Goal: Communication & Community: Answer question/provide support

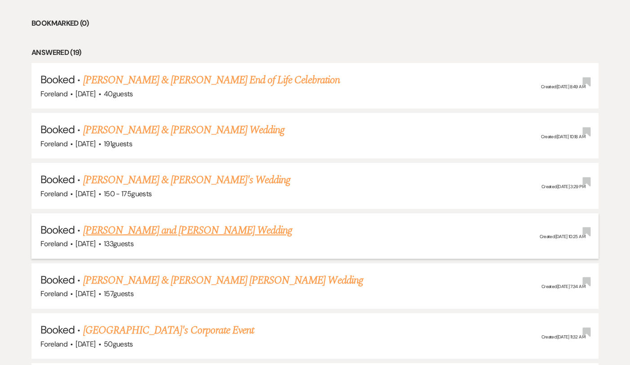
click at [127, 226] on link "[PERSON_NAME] and [PERSON_NAME] Wedding" at bounding box center [187, 230] width 209 height 16
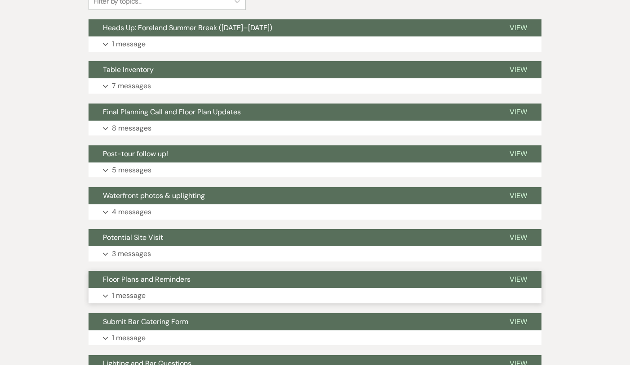
scroll to position [85, 0]
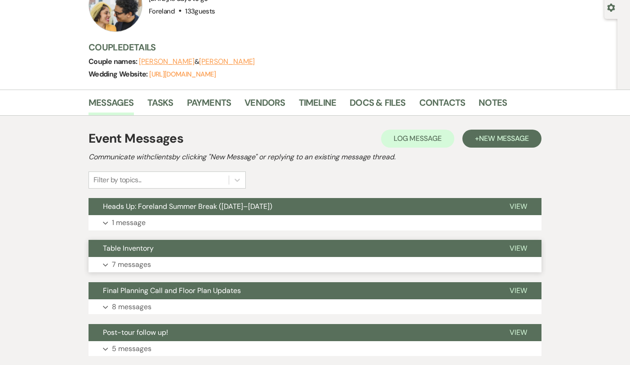
click at [129, 262] on p "7 messages" at bounding box center [131, 264] width 39 height 12
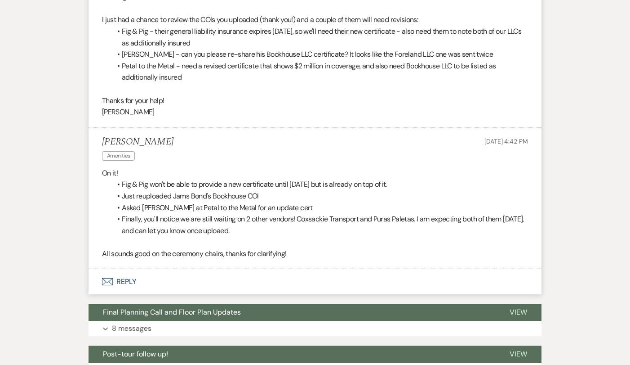
scroll to position [1027, 0]
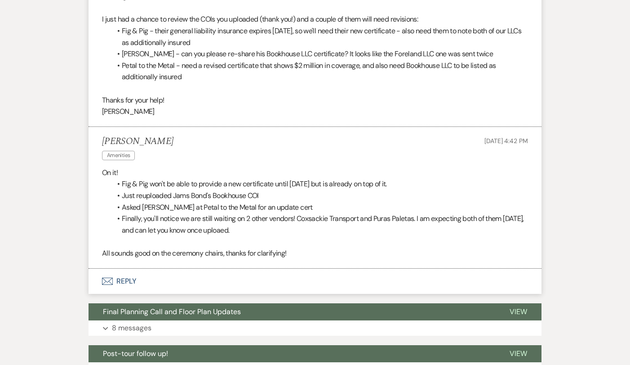
click at [120, 268] on button "Envelope Reply" at bounding box center [315, 280] width 453 height 25
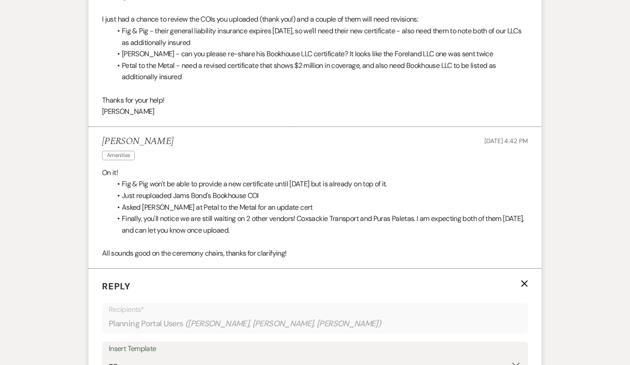
scroll to position [1188, 0]
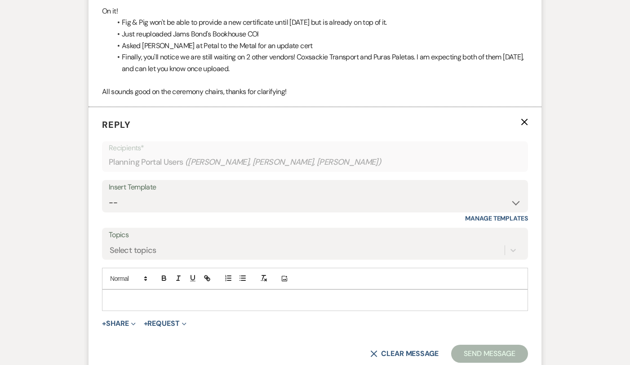
click at [243, 295] on p at bounding box center [315, 300] width 412 height 10
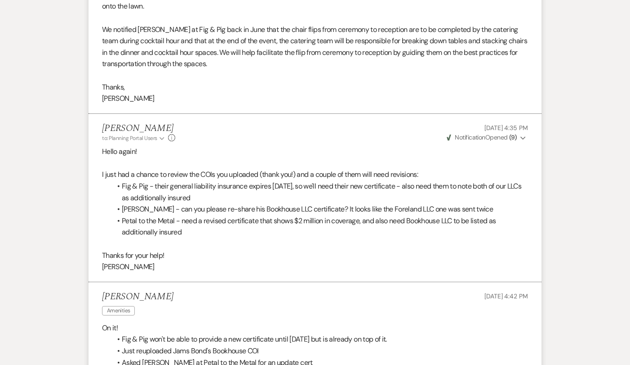
scroll to position [883, 0]
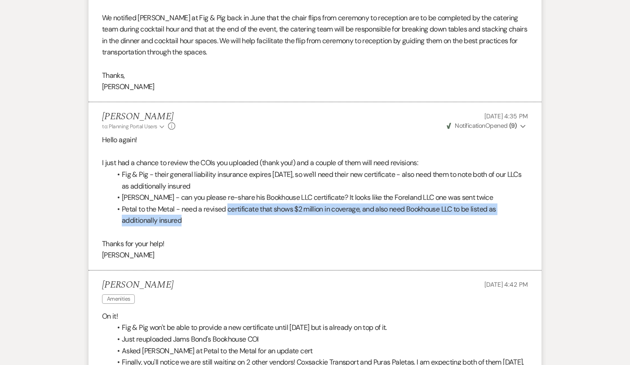
drag, startPoint x: 317, startPoint y: 205, endPoint x: 230, endPoint y: 196, distance: 87.6
click at [230, 203] on li "Petal to the Metal - need a revised certificate that shows $2 million in covera…" at bounding box center [319, 214] width 417 height 23
copy li "certificate that shows $2 million in coverage, and also need Bookhouse LLC to b…"
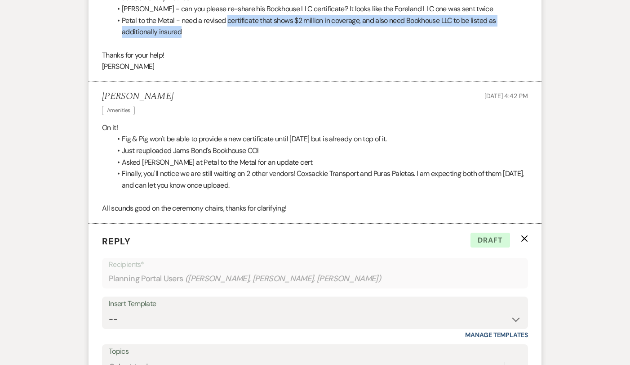
scroll to position [1276, 0]
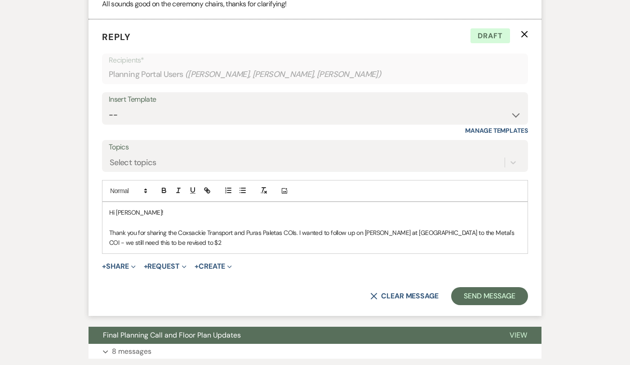
click at [223, 227] on p "Thank you for sharing the Coxsackie Transport and Puras Paletas COIs. I wanted …" at bounding box center [315, 237] width 412 height 20
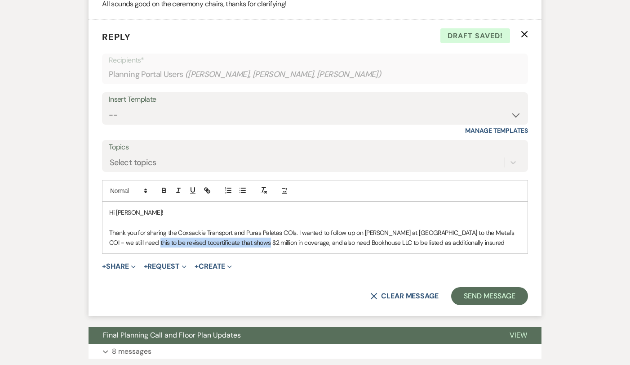
drag, startPoint x: 194, startPoint y: 222, endPoint x: 131, endPoint y: 221, distance: 62.9
click at [131, 227] on p "Thank you for sharing the Coxsackie Transport and Puras Paletas COIs. I wanted …" at bounding box center [315, 237] width 412 height 20
drag, startPoint x: 224, startPoint y: 223, endPoint x: 249, endPoint y: 222, distance: 24.7
click at [249, 238] on span "$2 million in coverage, and also need Bookhouse LLC to be listed as additionall…" at bounding box center [345, 242] width 232 height 8
drag, startPoint x: 277, startPoint y: 223, endPoint x: 405, endPoint y: 225, distance: 127.2
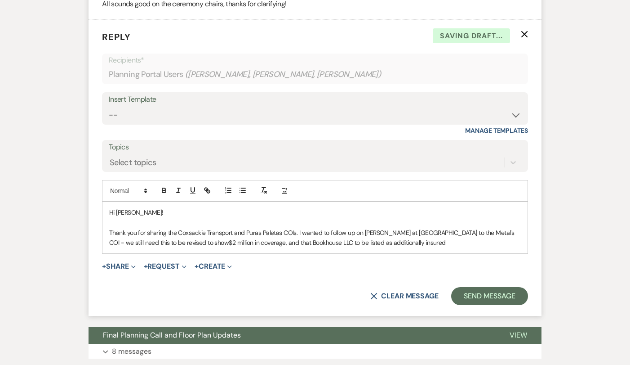
click at [405, 227] on p "Thank you for sharing the Coxsackie Transport and Puras Paletas COIs. I wanted …" at bounding box center [315, 237] width 412 height 20
click at [442, 227] on p "Thank you for sharing the Coxsackie Transport and Puras Paletas COIs. I wanted …" at bounding box center [315, 237] width 412 height 20
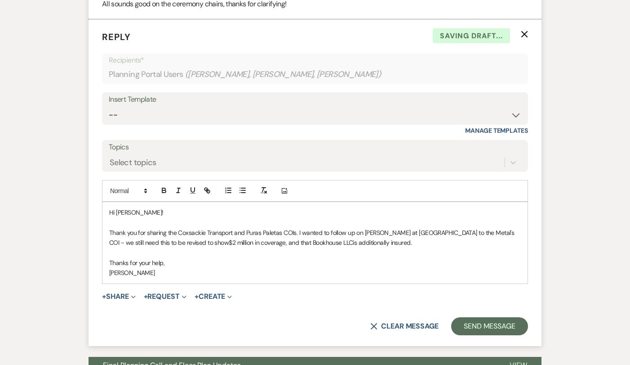
click at [241, 258] on p "Thanks for your help," at bounding box center [315, 263] width 412 height 10
click at [499, 317] on button "Send Message" at bounding box center [489, 326] width 77 height 18
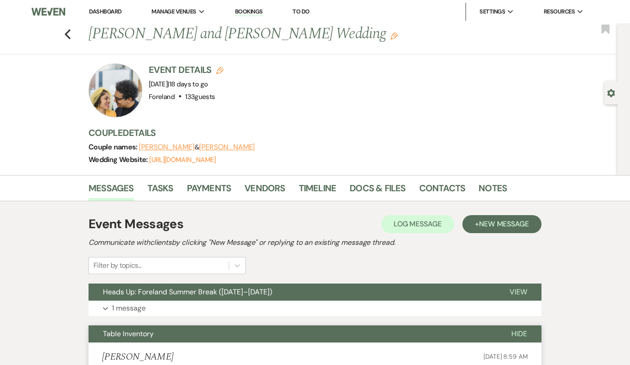
scroll to position [0, 0]
click at [66, 36] on icon "Previous" at bounding box center [67, 34] width 7 height 11
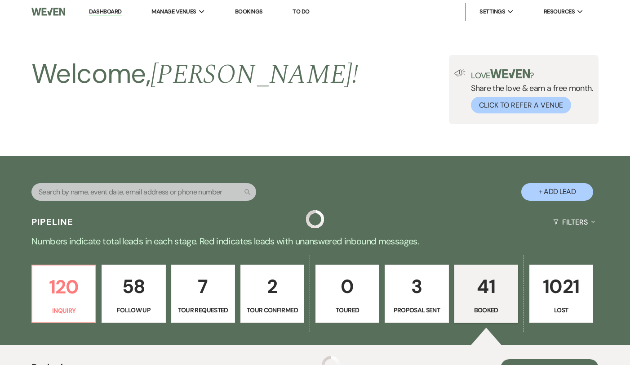
scroll to position [392, 0]
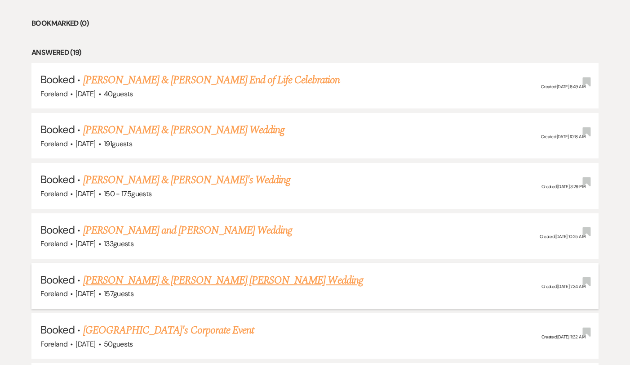
click at [179, 275] on link "[PERSON_NAME] & [PERSON_NAME] [PERSON_NAME] Wedding" at bounding box center [223, 280] width 280 height 16
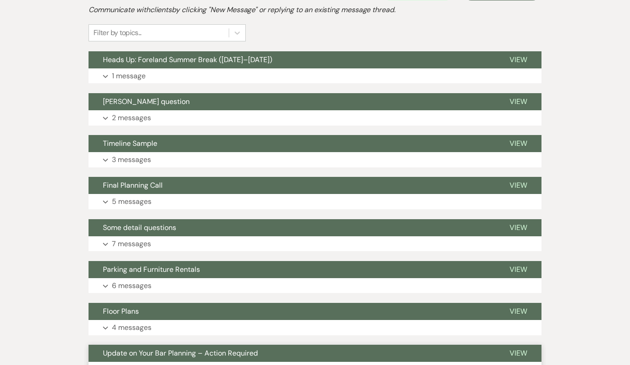
scroll to position [176, 0]
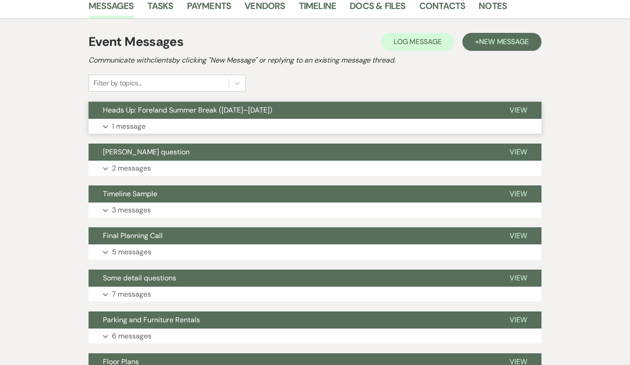
click at [136, 120] on p "1 message" at bounding box center [129, 126] width 34 height 12
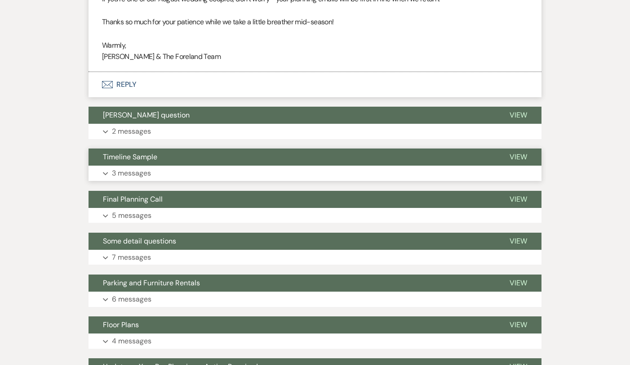
scroll to position [392, 0]
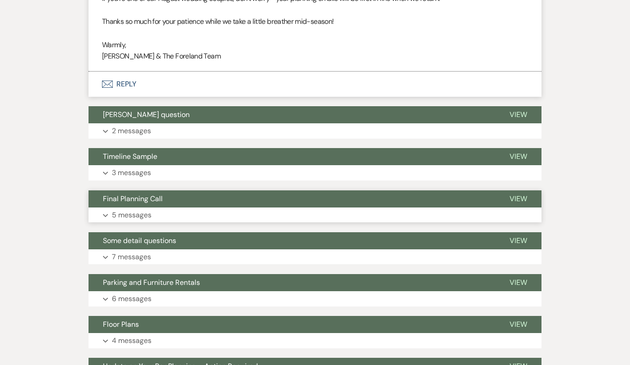
click at [137, 209] on p "5 messages" at bounding box center [132, 215] width 40 height 12
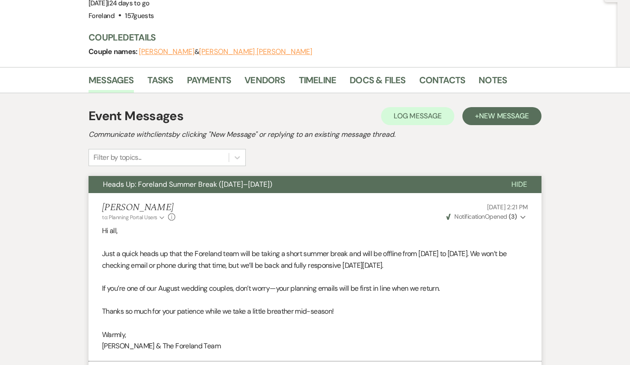
scroll to position [102, 0]
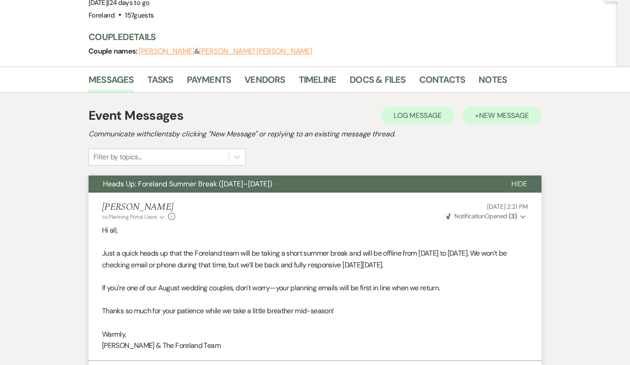
click at [499, 107] on button "+ New Message" at bounding box center [502, 116] width 79 height 18
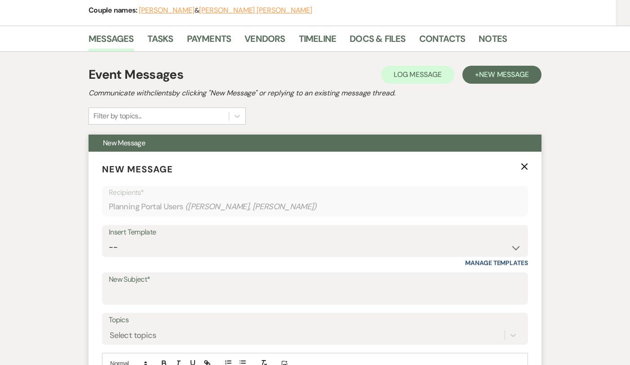
scroll to position [144, 0]
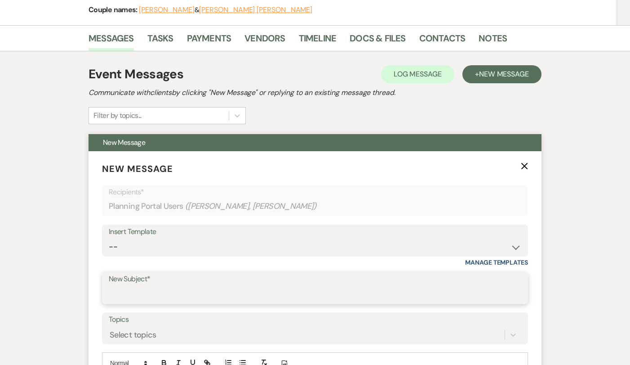
click at [167, 285] on input "New Subject*" at bounding box center [315, 294] width 413 height 18
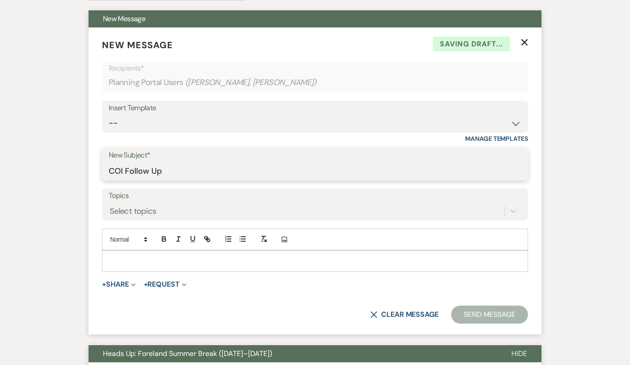
scroll to position [267, 0]
type input "COI Follow Up"
click at [170, 256] on p at bounding box center [315, 261] width 412 height 10
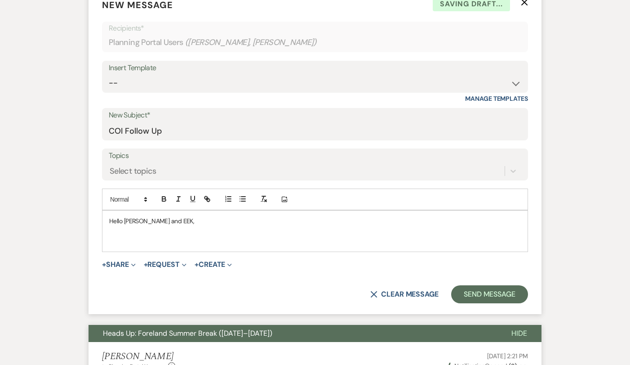
scroll to position [307, 0]
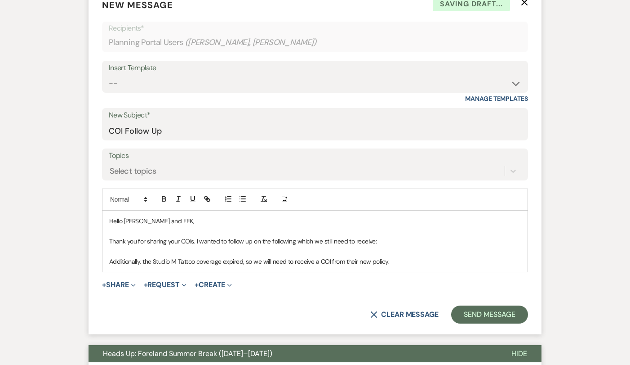
click at [298, 236] on p "Thank you for sharing your COIs. I wanted to follow up on the following which w…" at bounding box center [315, 241] width 412 height 10
click at [357, 236] on p "Thank you for sharing your COIs. I wanted to follow up on the following which w…" at bounding box center [315, 241] width 412 height 10
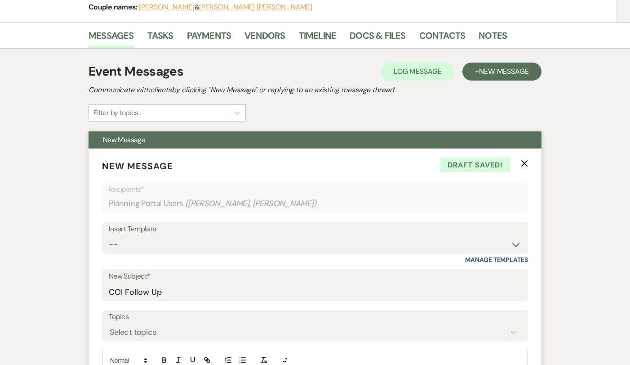
scroll to position [146, 0]
click at [366, 29] on link "Docs & Files" at bounding box center [378, 39] width 56 height 20
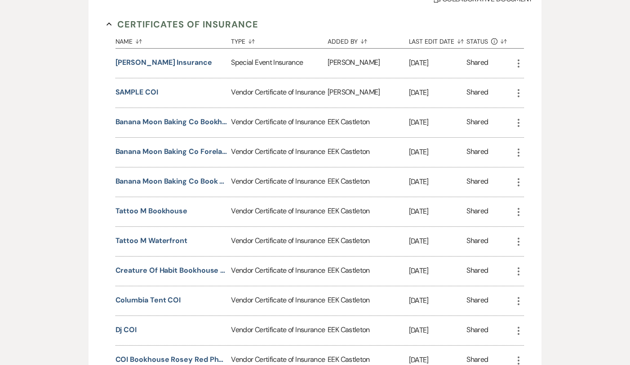
scroll to position [271, 0]
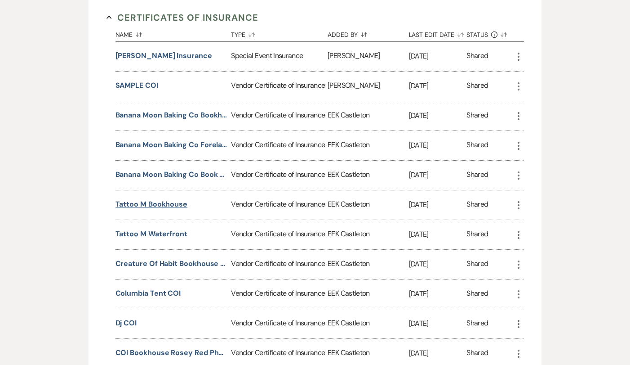
click at [148, 199] on button "Tattoo M Bookhouse" at bounding box center [152, 204] width 72 height 11
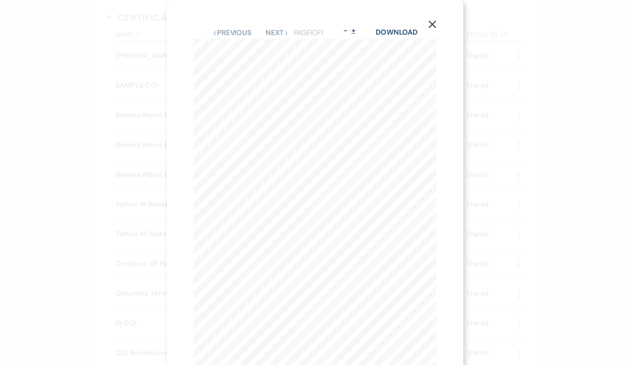
click at [357, 31] on button "+" at bounding box center [353, 30] width 7 height 7
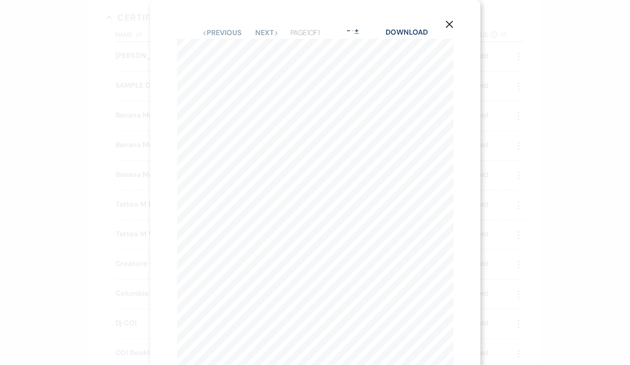
click at [360, 31] on button "+" at bounding box center [356, 30] width 7 height 7
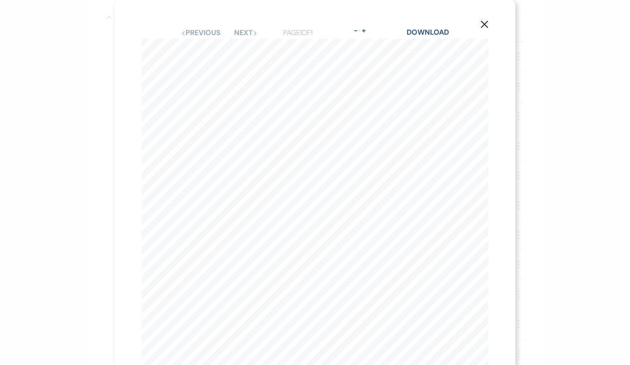
scroll to position [1, 0]
click at [488, 23] on icon "X" at bounding box center [485, 23] width 8 height 8
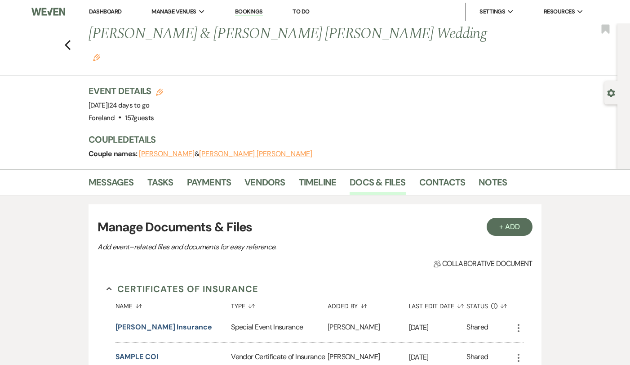
scroll to position [0, 0]
click at [94, 175] on link "Messages" at bounding box center [111, 185] width 45 height 20
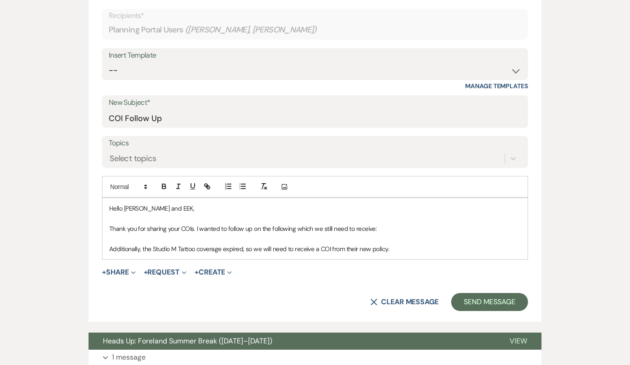
scroll to position [321, 0]
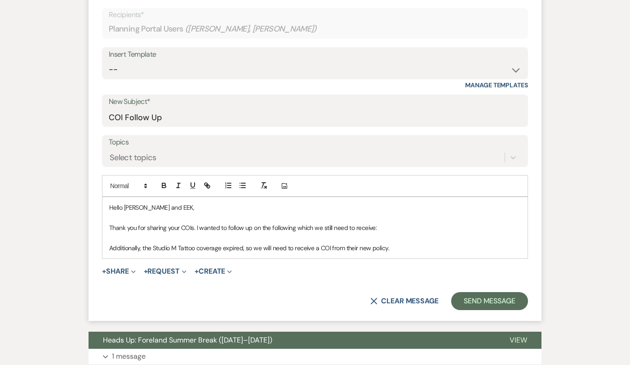
click at [204, 232] on p at bounding box center [315, 237] width 412 height 10
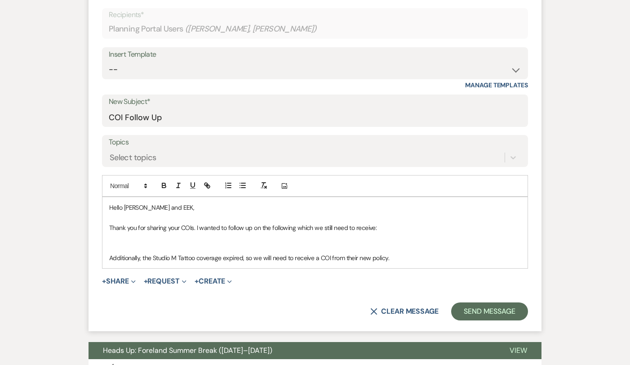
click at [300, 232] on p at bounding box center [315, 237] width 412 height 10
click at [245, 181] on icon "button" at bounding box center [243, 185] width 8 height 8
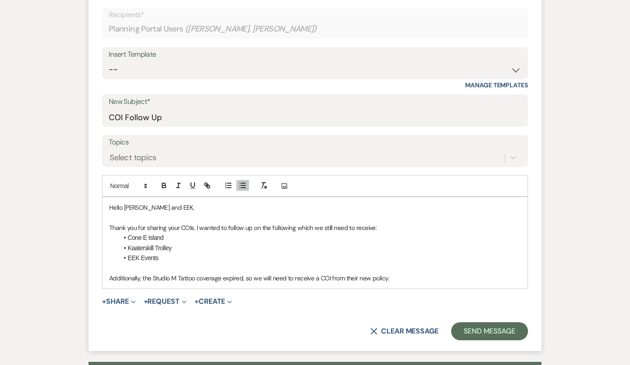
click at [167, 263] on p at bounding box center [315, 268] width 412 height 10
click at [431, 273] on p "Additionally, the Studio M Tattoo coverage expired, so we will need to receive …" at bounding box center [315, 278] width 412 height 10
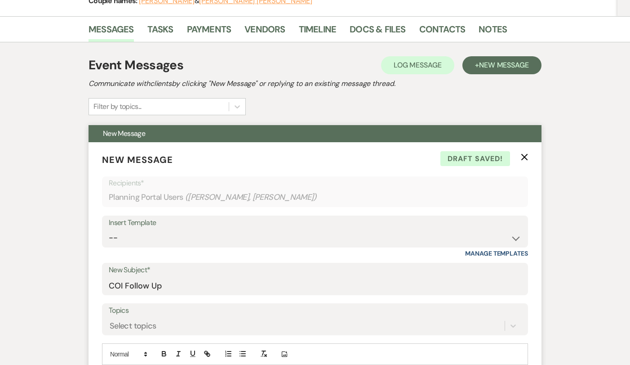
scroll to position [125, 0]
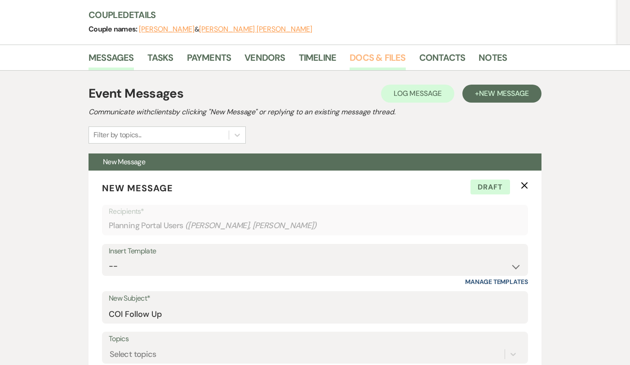
click at [377, 50] on link "Docs & Files" at bounding box center [378, 60] width 56 height 20
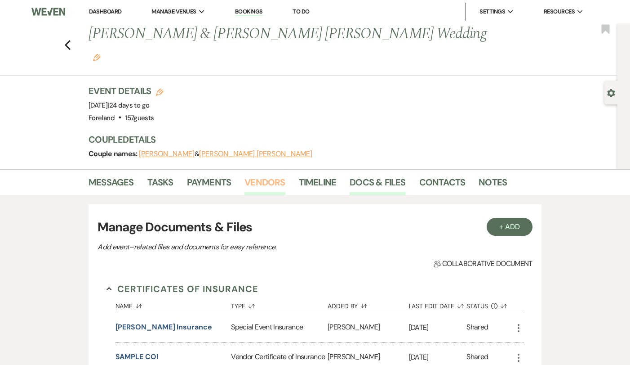
click at [263, 175] on link "Vendors" at bounding box center [265, 185] width 40 height 20
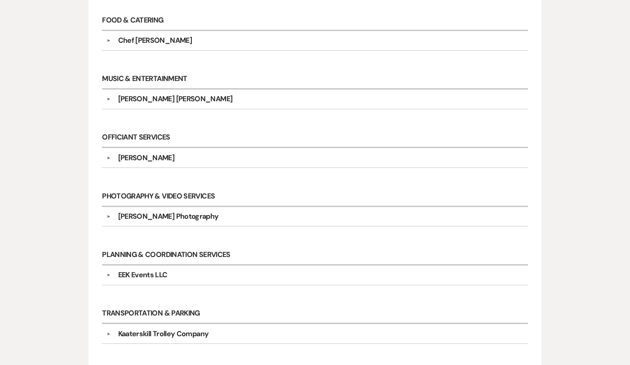
scroll to position [653, 0]
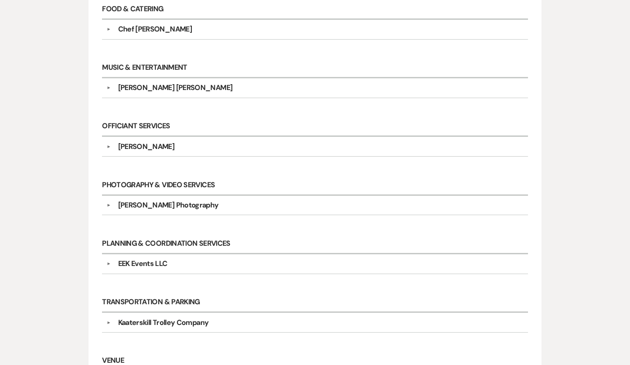
click at [140, 258] on div "EEK Events LLC" at bounding box center [142, 263] width 49 height 11
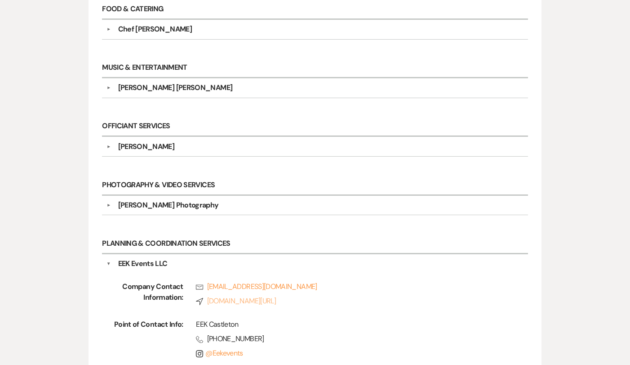
click at [260, 295] on link "Compass instagram.com/EEKEvents" at bounding box center [349, 300] width 307 height 11
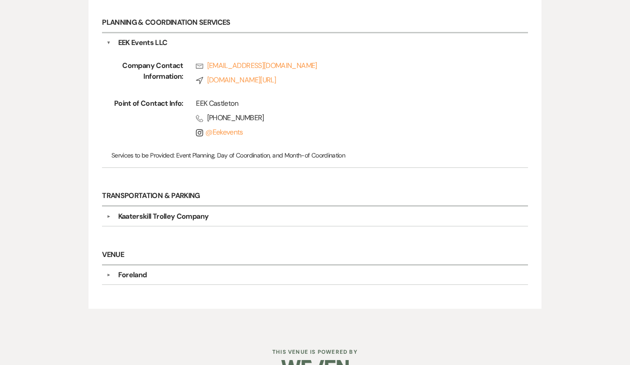
scroll to position [873, 0]
click at [164, 212] on div "Kaaterskill Trolley Company" at bounding box center [163, 217] width 91 height 11
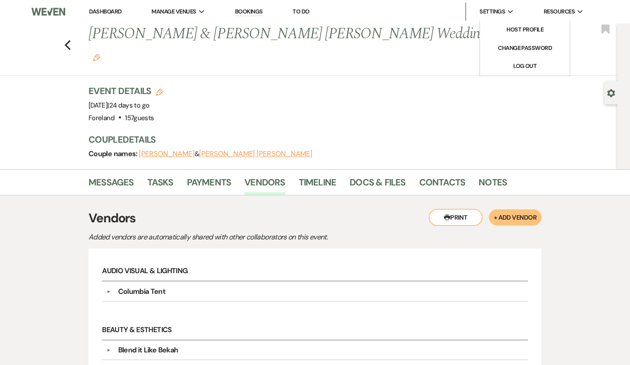
scroll to position [0, 0]
click at [121, 175] on link "Messages" at bounding box center [111, 185] width 45 height 20
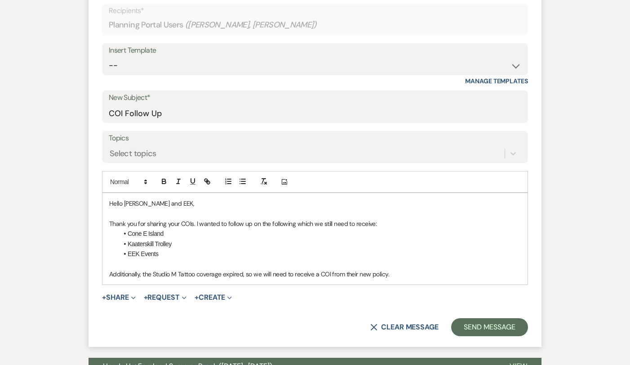
scroll to position [322, 0]
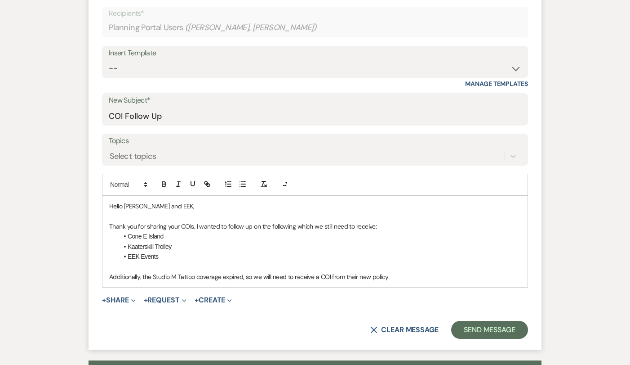
click at [299, 251] on li "EEK Events" at bounding box center [319, 256] width 403 height 10
click at [428, 272] on p "Additionally, the Studio M Tattoo coverage expired, so we will need to receive …" at bounding box center [315, 277] width 412 height 10
drag, startPoint x: 343, startPoint y: 252, endPoint x: 334, endPoint y: 252, distance: 9.5
click at [334, 272] on p "Additionally, the Studio M Tattoo coverage expired, so we will need to receive …" at bounding box center [315, 277] width 412 height 10
click at [392, 272] on p "Additionally, the Studio M Tattoo coverage expired, so we will need to receive …" at bounding box center [315, 277] width 412 height 10
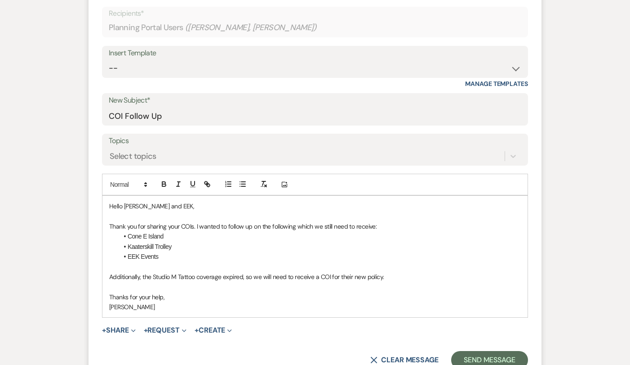
click at [373, 272] on p "Additionally, the Studio M Tattoo coverage expired, so we will need to receive …" at bounding box center [315, 277] width 412 height 10
click at [351, 251] on li "EEK Events" at bounding box center [319, 256] width 403 height 10
click at [349, 261] on p at bounding box center [315, 266] width 412 height 10
click at [343, 292] on p "Thanks for your help," at bounding box center [315, 297] width 412 height 10
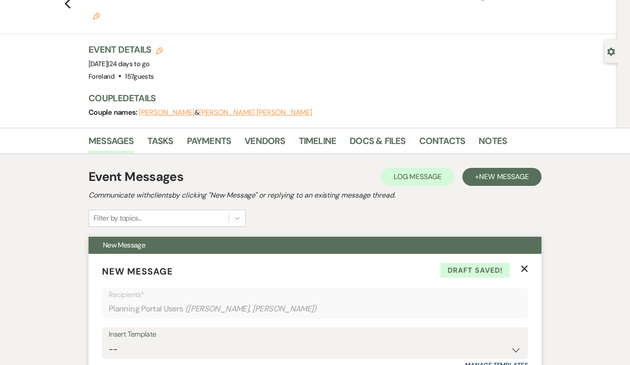
scroll to position [17, 0]
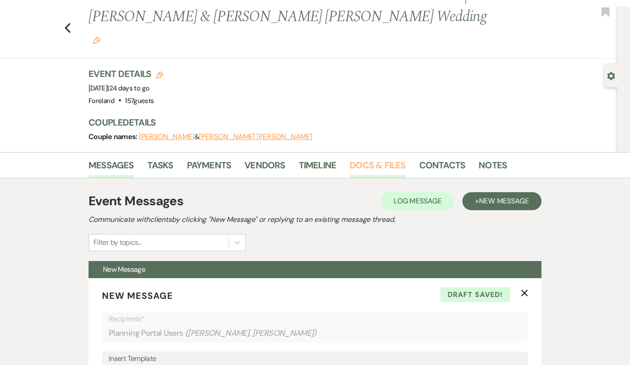
click at [358, 158] on link "Docs & Files" at bounding box center [378, 168] width 56 height 20
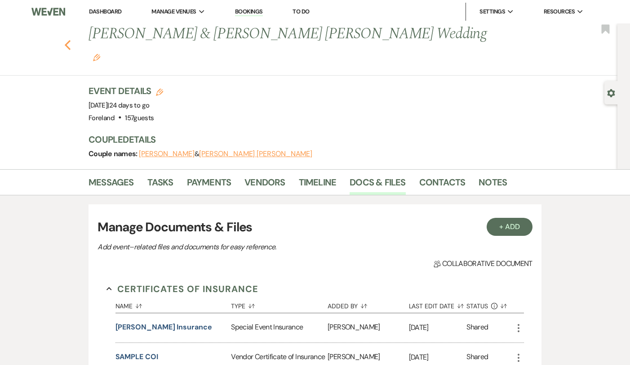
click at [67, 40] on use "button" at bounding box center [68, 45] width 6 height 10
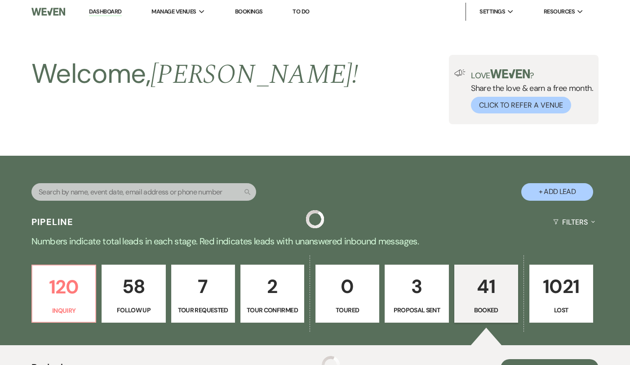
scroll to position [392, 0]
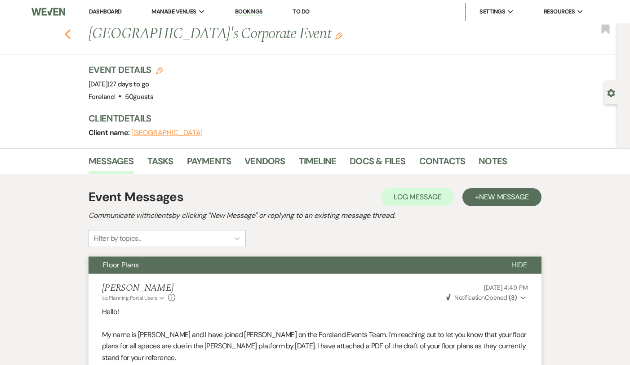
click at [68, 33] on icon "Previous" at bounding box center [67, 34] width 7 height 11
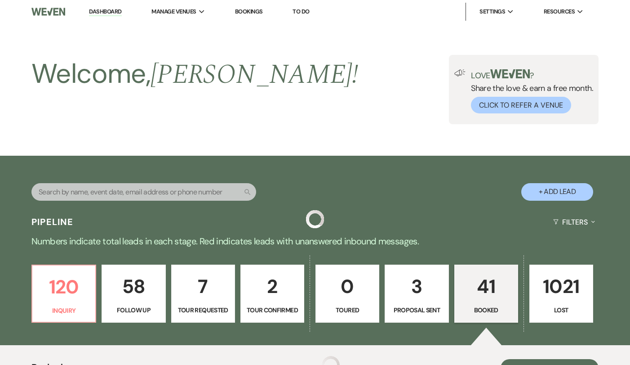
scroll to position [504, 0]
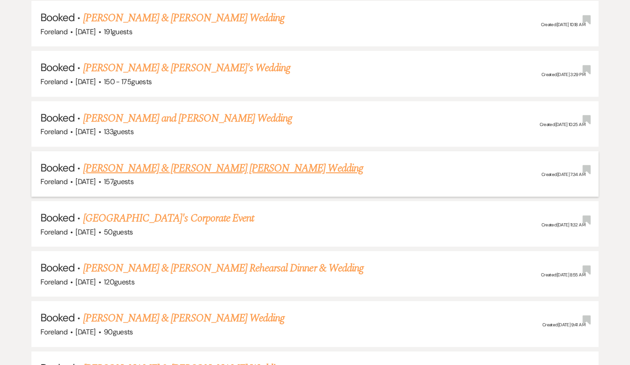
click at [111, 162] on link "[PERSON_NAME] & [PERSON_NAME] [PERSON_NAME] Wedding" at bounding box center [223, 168] width 280 height 16
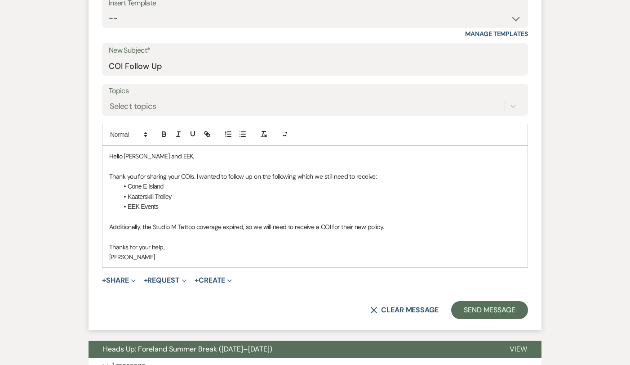
scroll to position [372, 0]
click at [210, 252] on p "[PERSON_NAME]" at bounding box center [315, 257] width 412 height 10
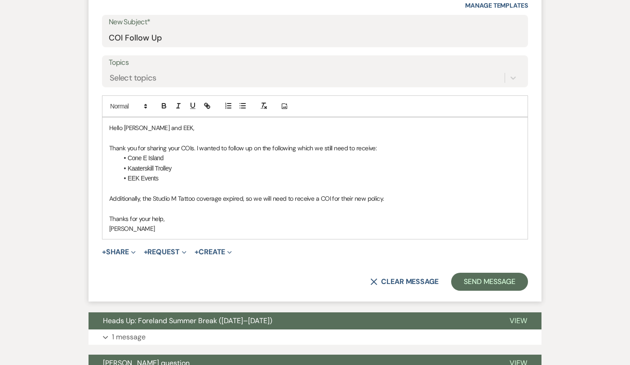
scroll to position [397, 0]
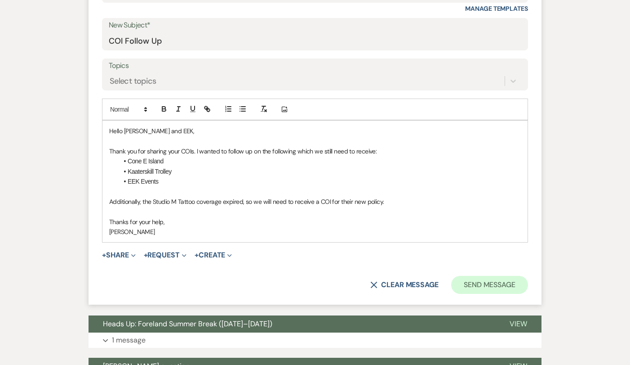
click at [494, 276] on button "Send Message" at bounding box center [489, 285] width 77 height 18
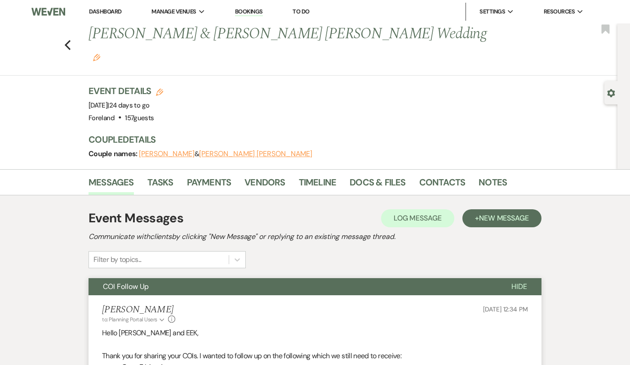
scroll to position [0, 0]
